Goal: Find specific page/section: Find specific page/section

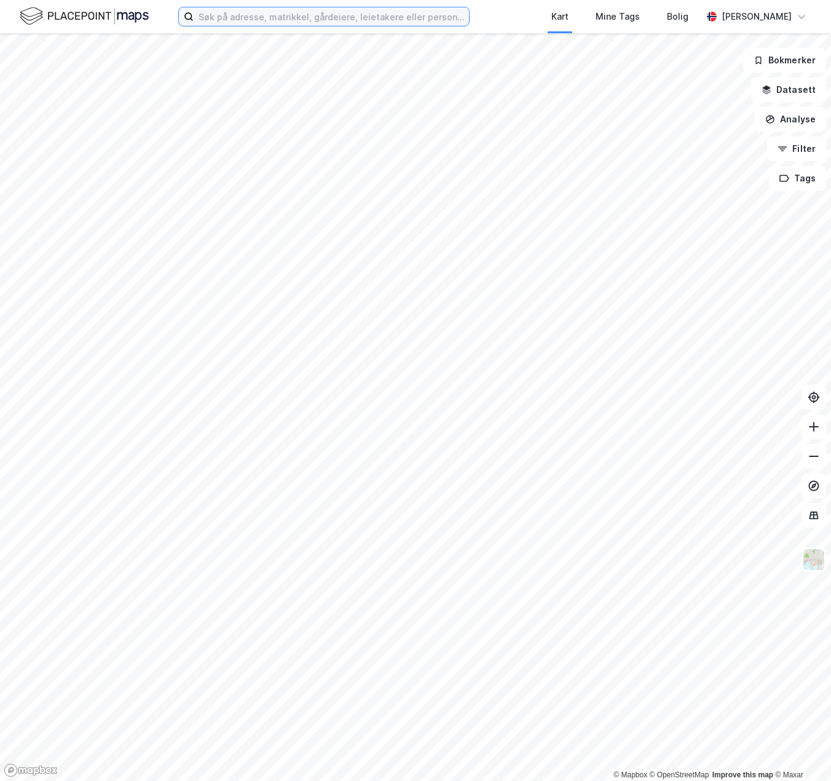
click at [261, 17] on input at bounding box center [331, 16] width 275 height 18
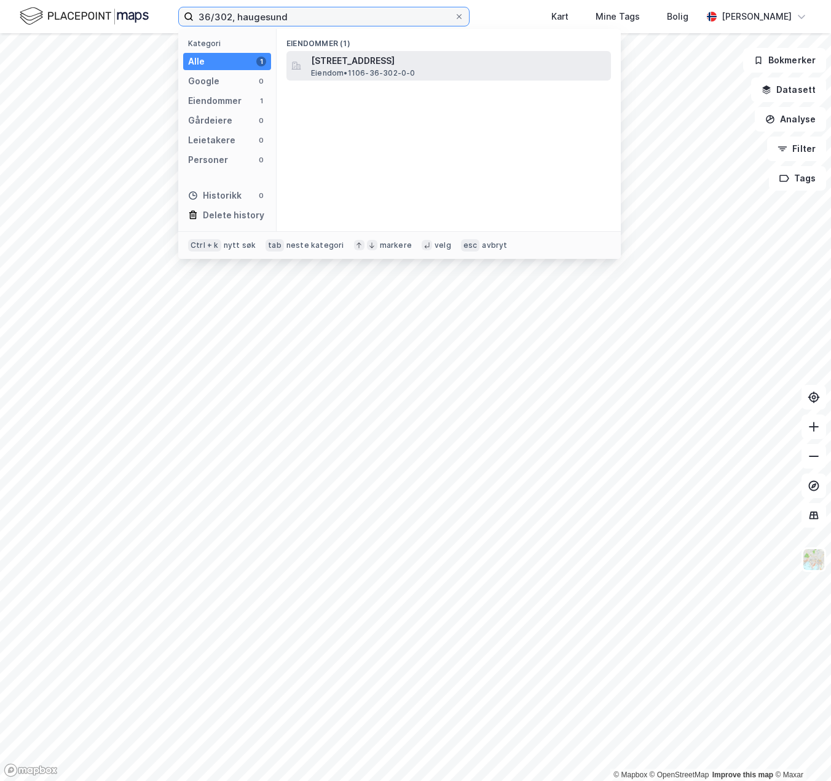
type input "36/302, haugesund"
click at [390, 68] on span "Eiendom • 1106-36-302-0-0" at bounding box center [363, 73] width 104 height 10
